Goal: Task Accomplishment & Management: Complete application form

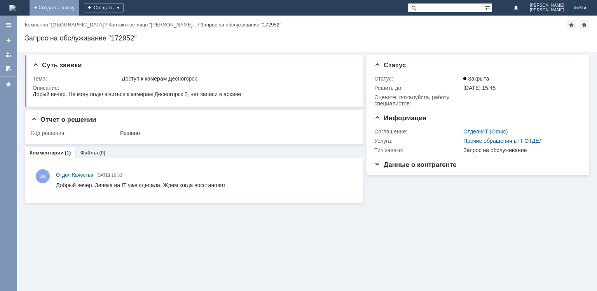
click at [79, 10] on link "+ Создать заявку" at bounding box center [55, 8] width 50 height 16
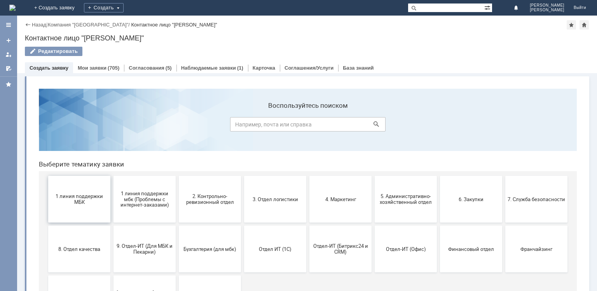
click at [72, 199] on span "1 линия поддержки МБК" at bounding box center [80, 199] width 58 height 12
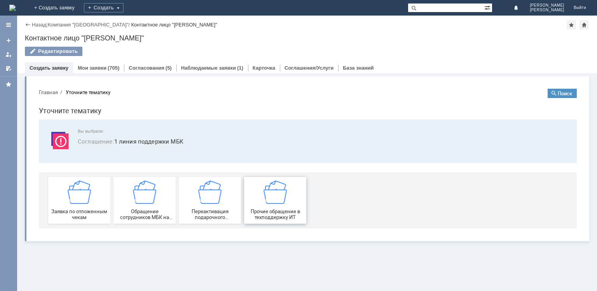
click at [272, 211] on span "Прочие обращение в техподдержку ИТ" at bounding box center [275, 214] width 58 height 12
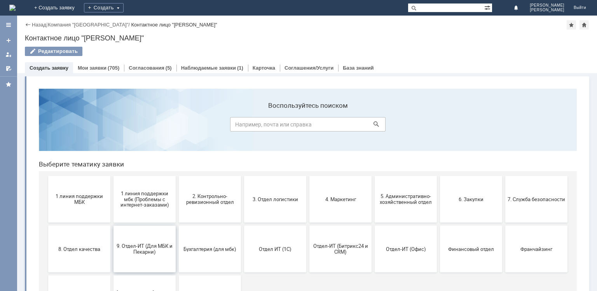
click at [140, 246] on span "9. Отдел-ИТ (Для МБК и Пекарни)" at bounding box center [145, 249] width 58 height 12
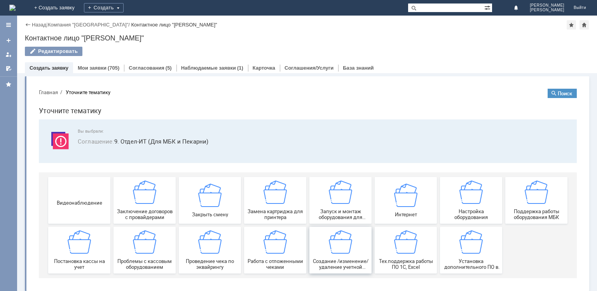
click at [336, 253] on div "Создание /изменение/удаление учетной записи пользователя МБК" at bounding box center [341, 250] width 58 height 40
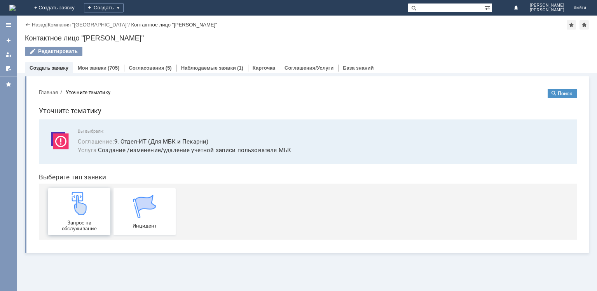
click at [76, 211] on img at bounding box center [79, 203] width 23 height 23
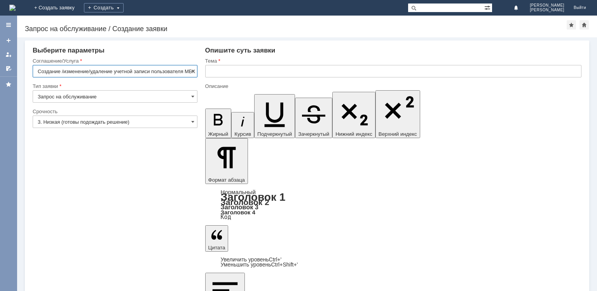
click at [221, 70] on input "text" at bounding box center [393, 71] width 376 height 12
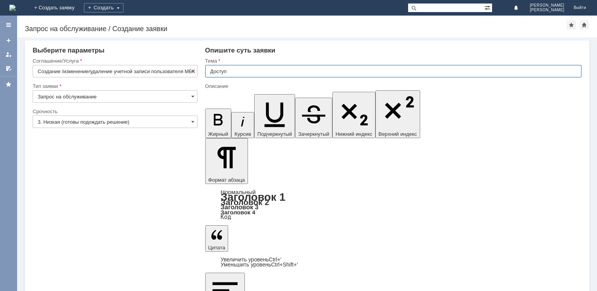
type input "Доступ"
